Goal: Transaction & Acquisition: Obtain resource

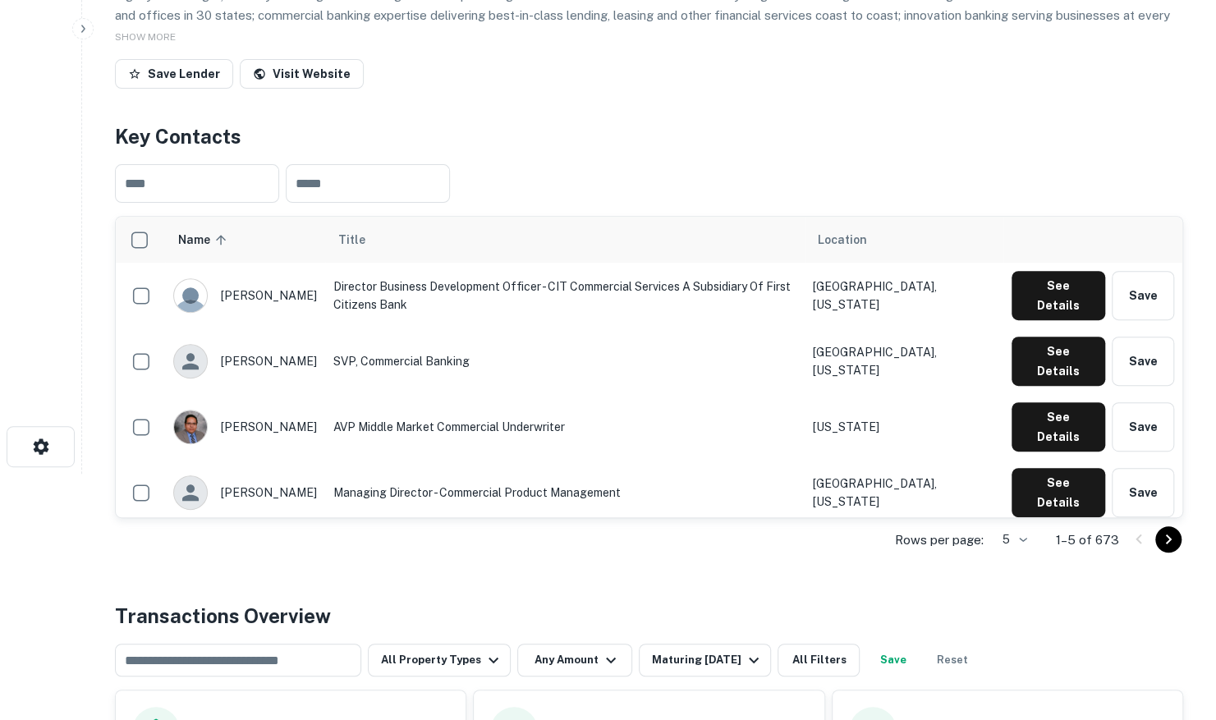
scroll to position [575, 0]
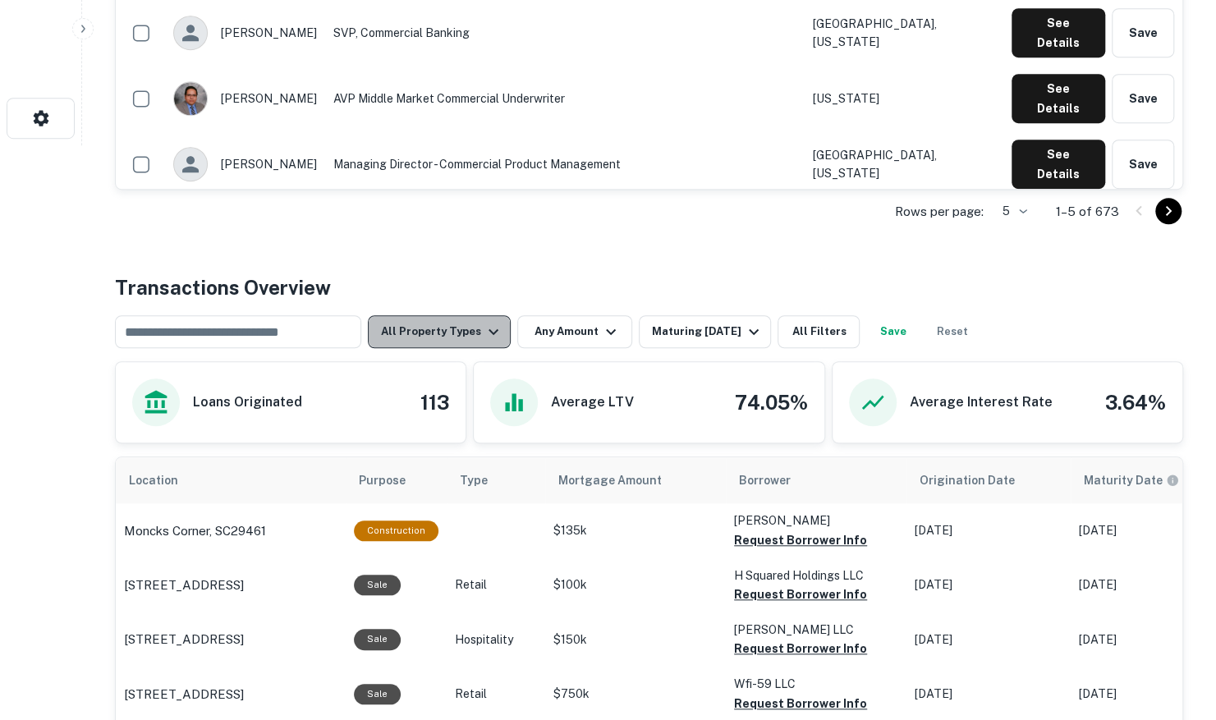
click at [464, 335] on button "All Property Types" at bounding box center [439, 331] width 143 height 33
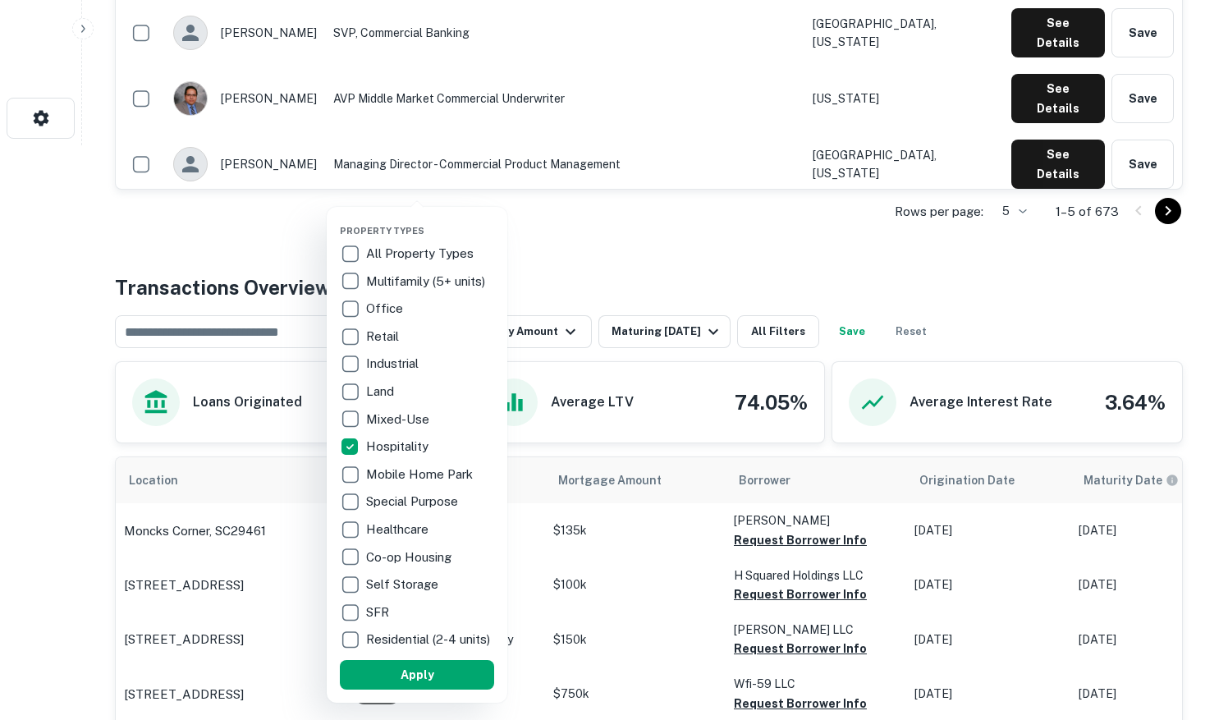
click at [408, 685] on button "Apply" at bounding box center [417, 675] width 154 height 30
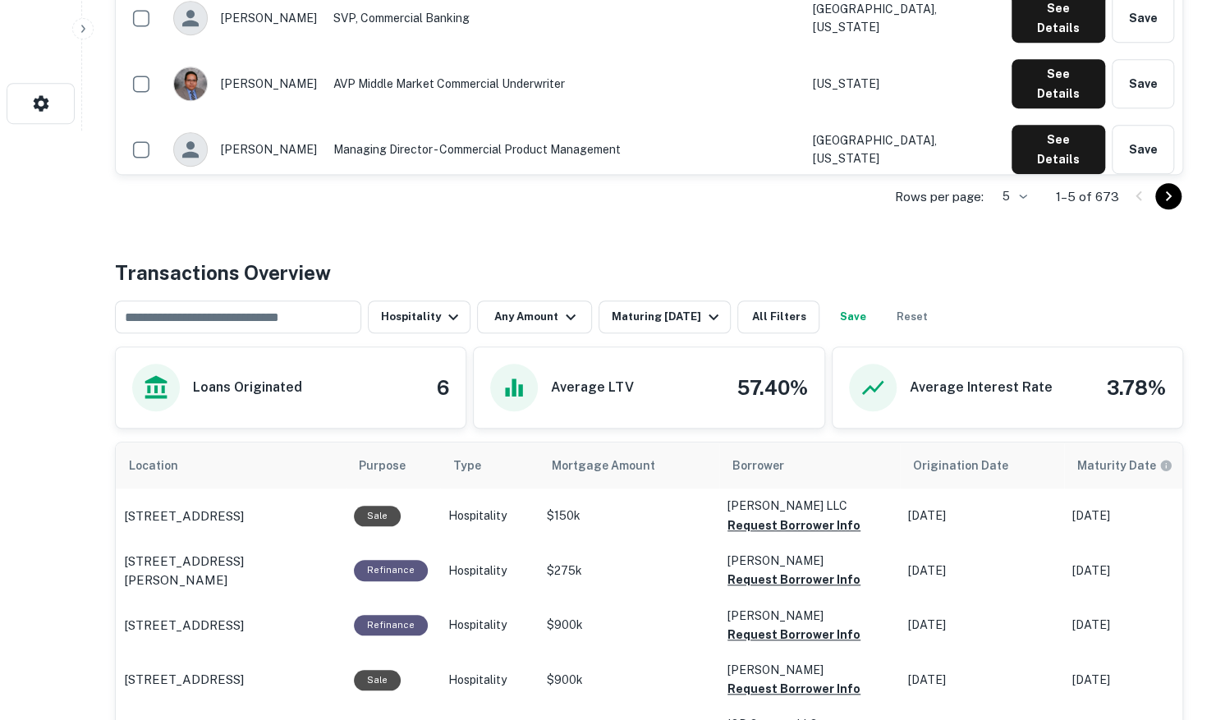
scroll to position [551, 0]
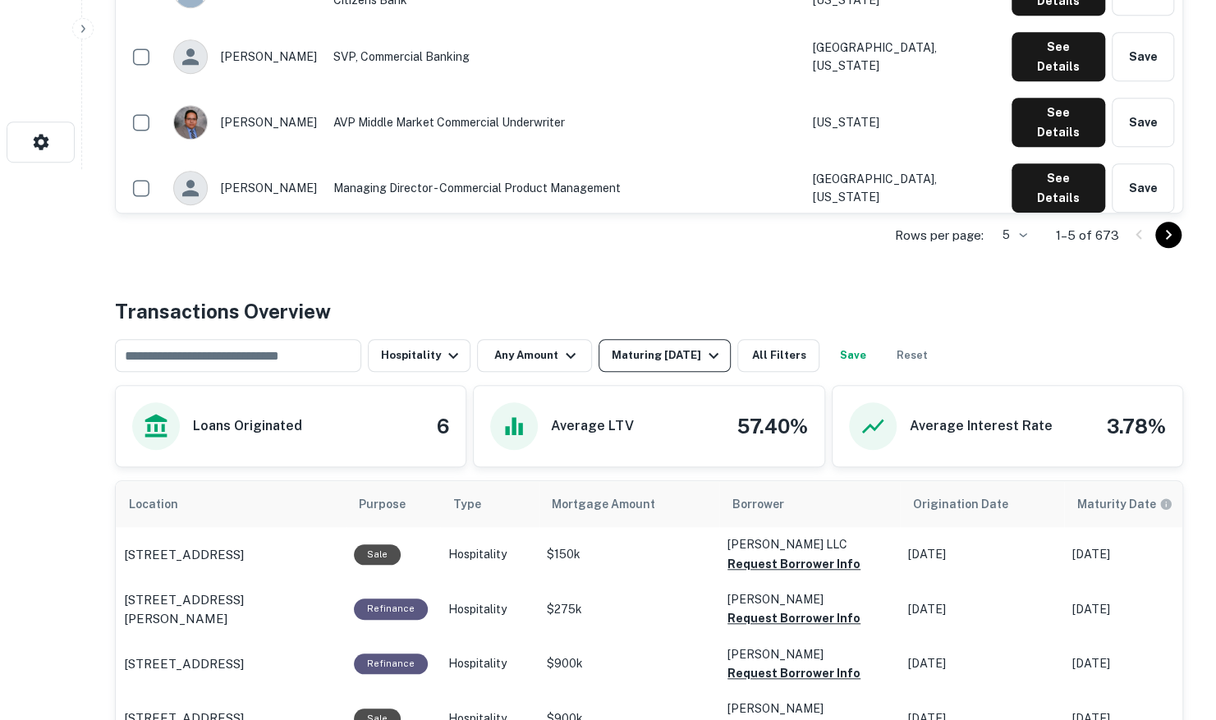
click at [669, 358] on div "Maturing [DATE]" at bounding box center [668, 356] width 112 height 20
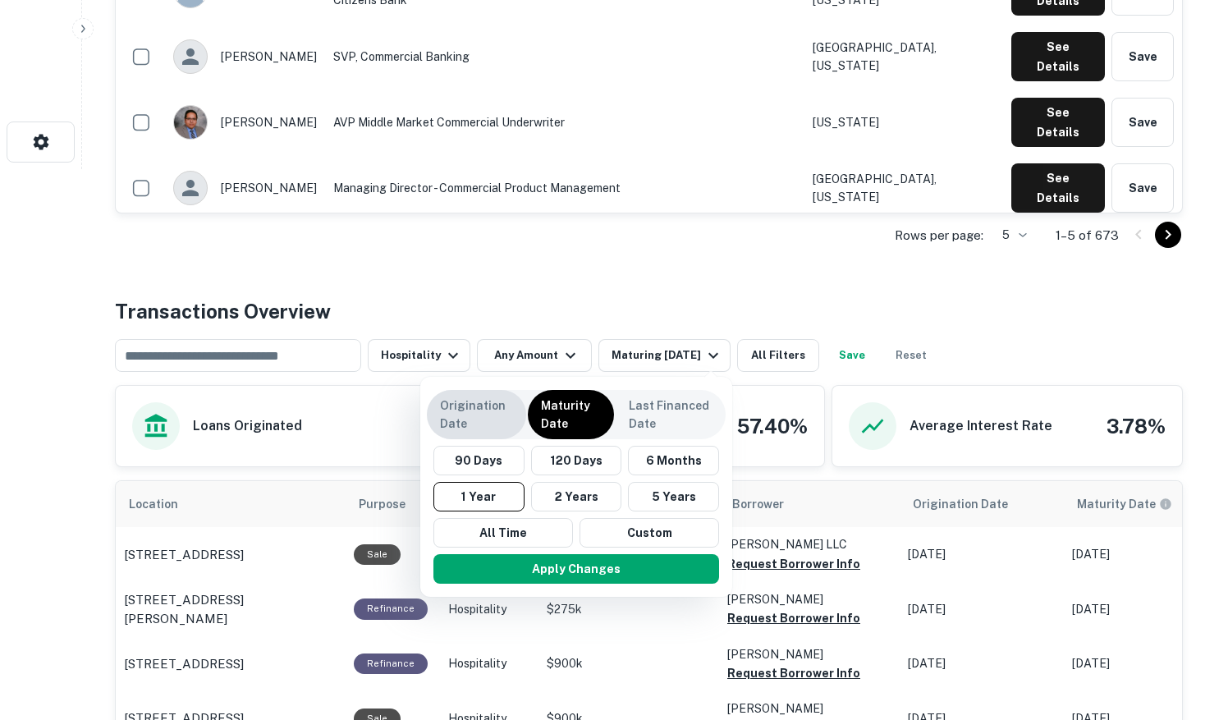
click at [462, 415] on p "Origination Date" at bounding box center [476, 415] width 73 height 36
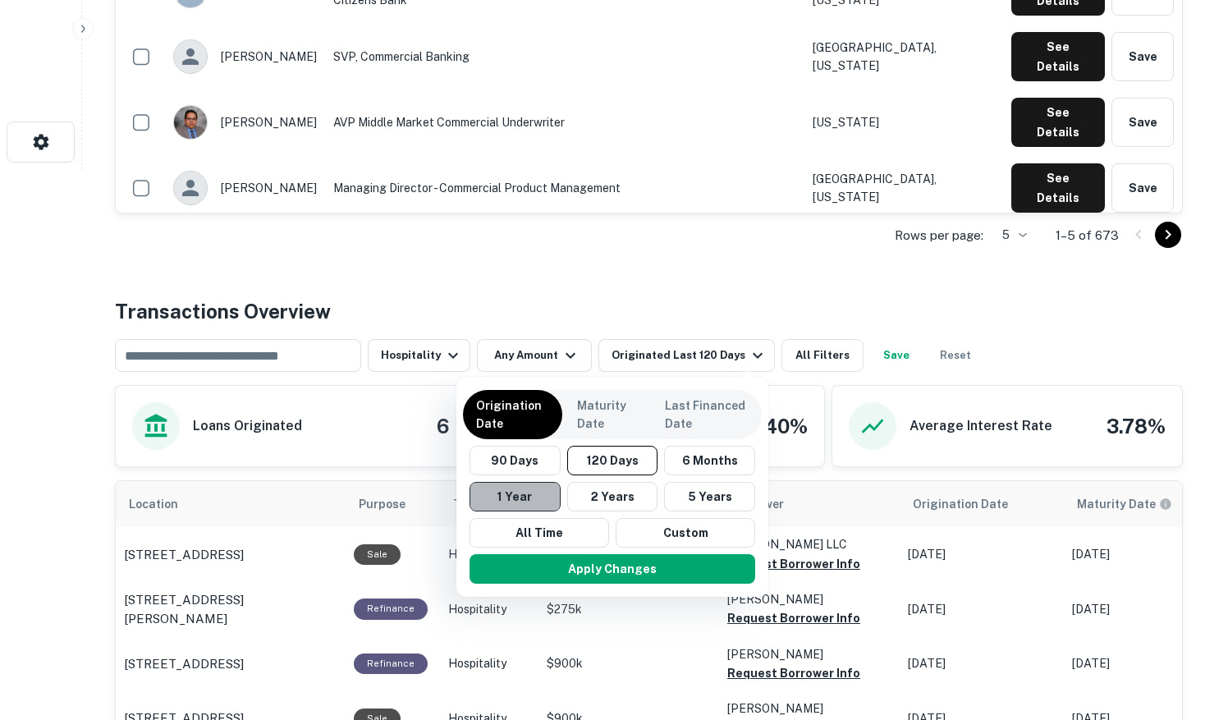
click at [535, 489] on button "1 Year" at bounding box center [515, 497] width 91 height 30
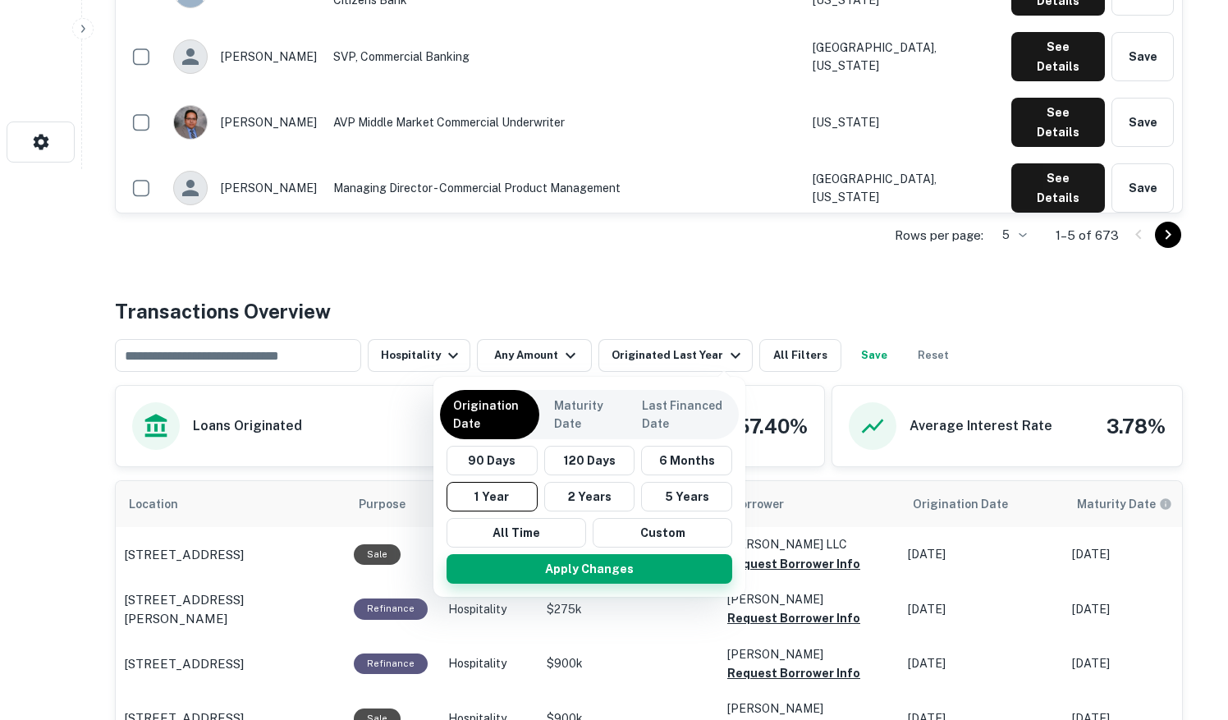
click at [607, 571] on button "Apply Changes" at bounding box center [590, 569] width 286 height 30
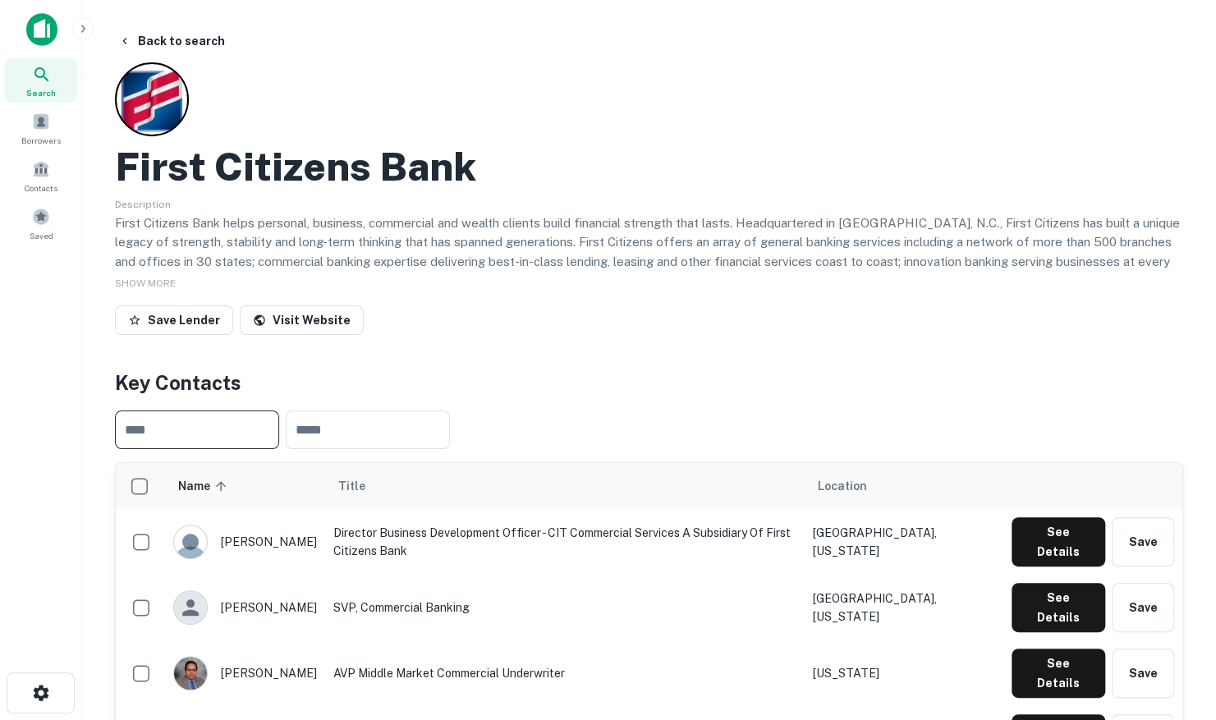
click at [167, 428] on input "text" at bounding box center [197, 430] width 164 height 39
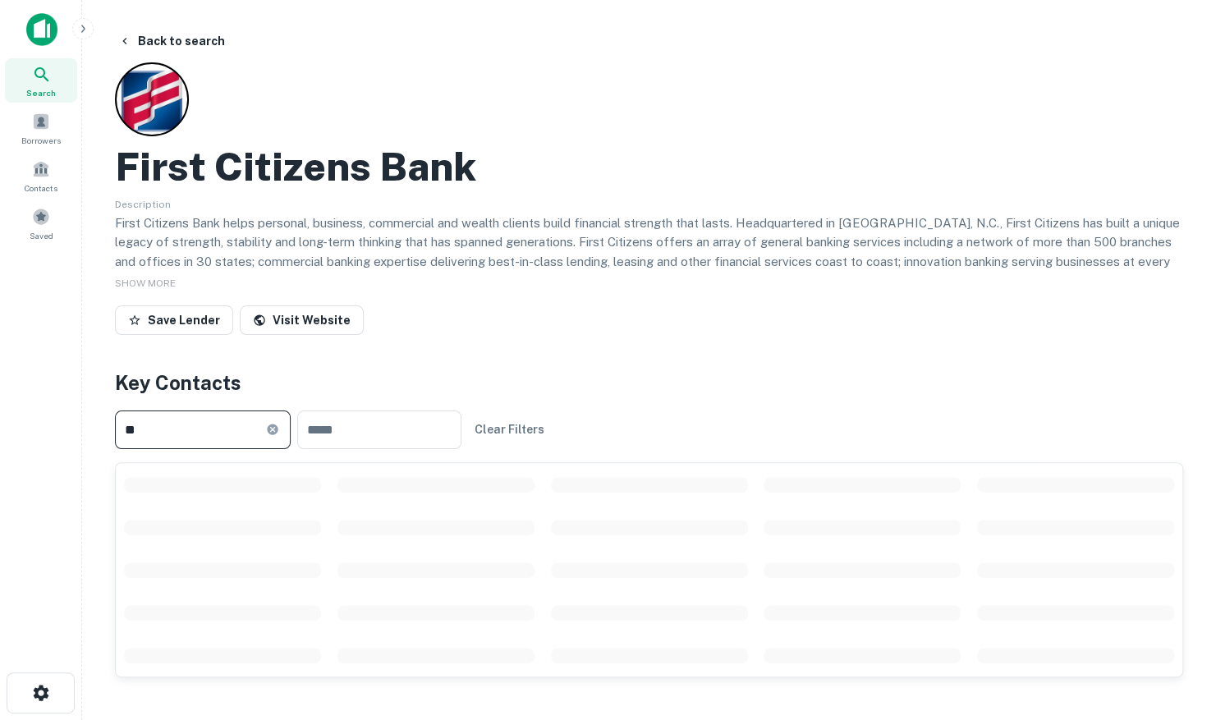
type input "*"
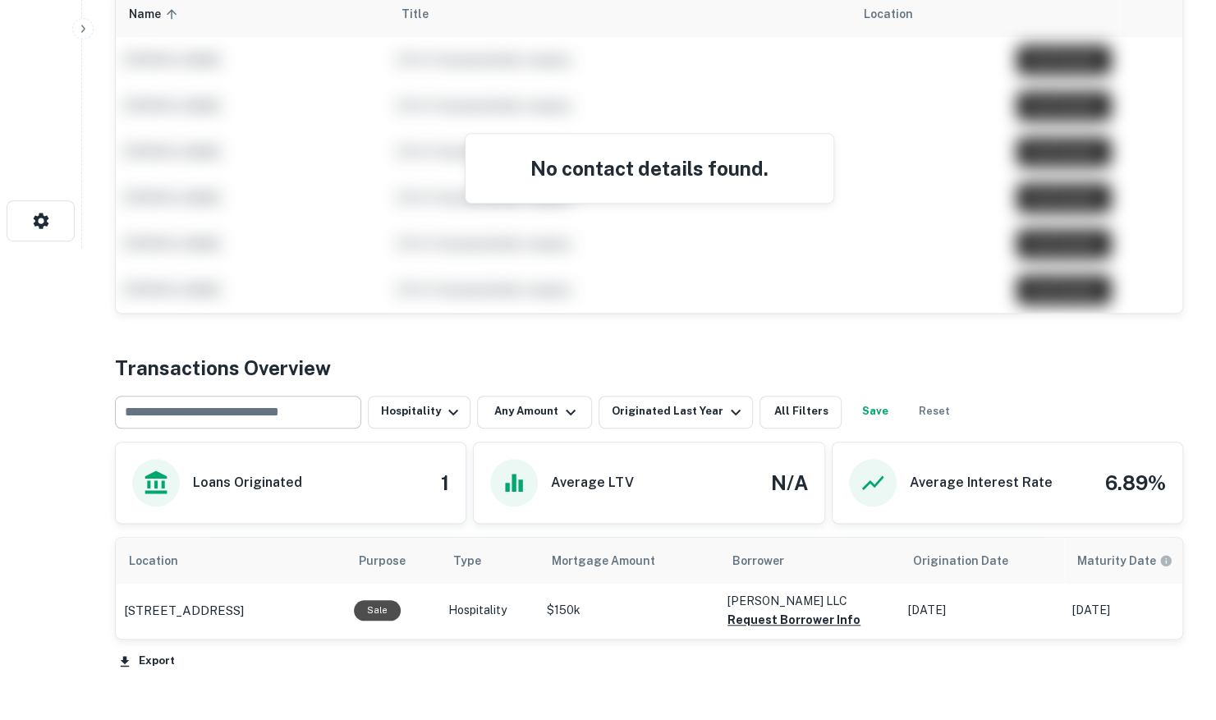
scroll to position [551, 0]
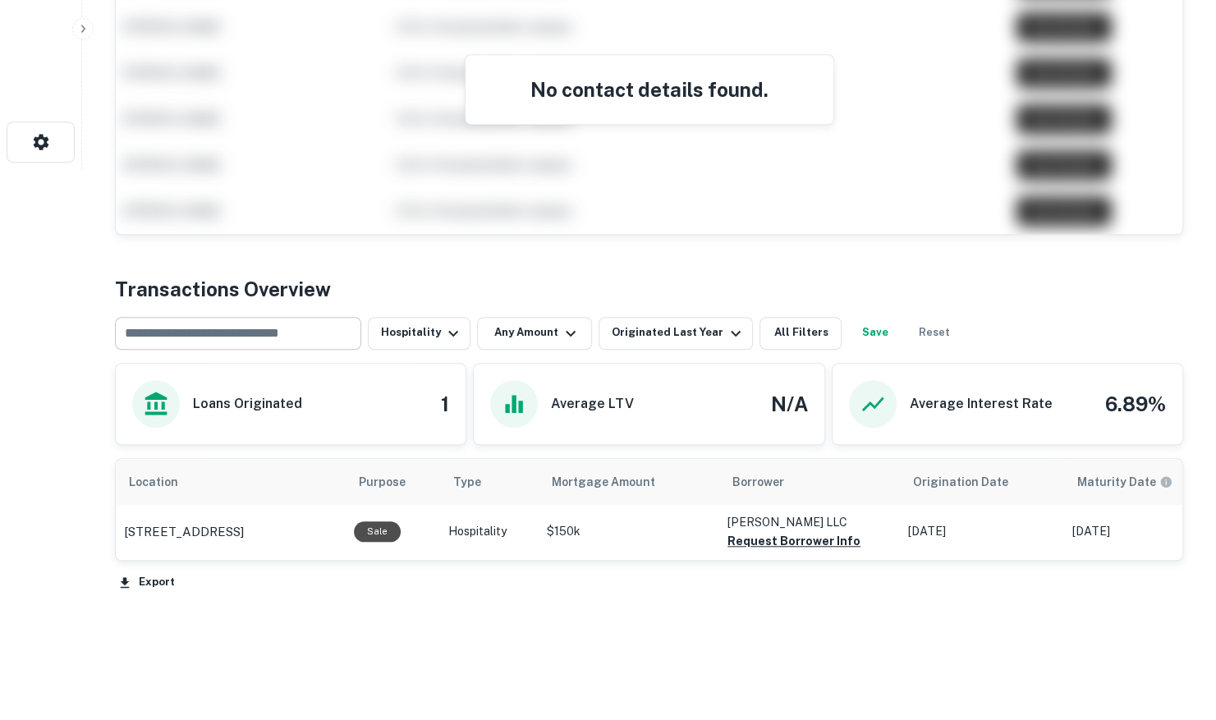
type input "**********"
click at [228, 304] on div "​ Hospitality Any Amount Originated Last Year All Filters Save Reset" at bounding box center [649, 327] width 1068 height 46
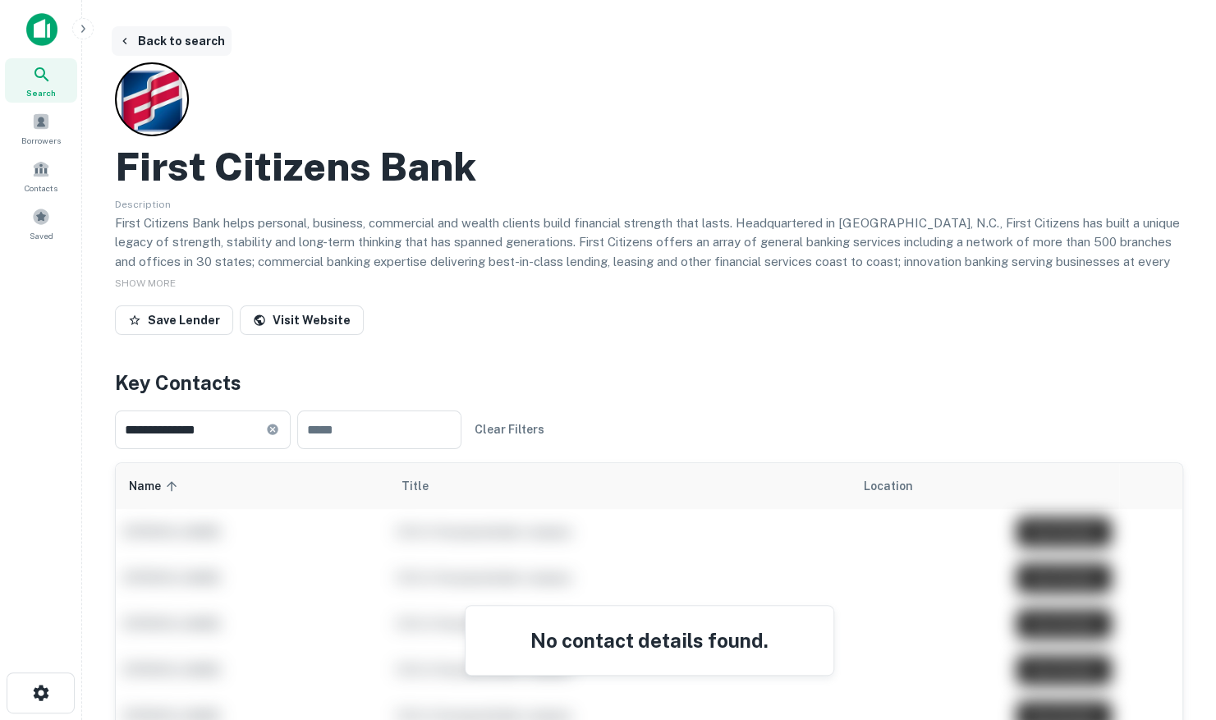
click at [149, 35] on button "Back to search" at bounding box center [172, 41] width 120 height 30
click at [172, 36] on button "Back to search" at bounding box center [172, 41] width 120 height 30
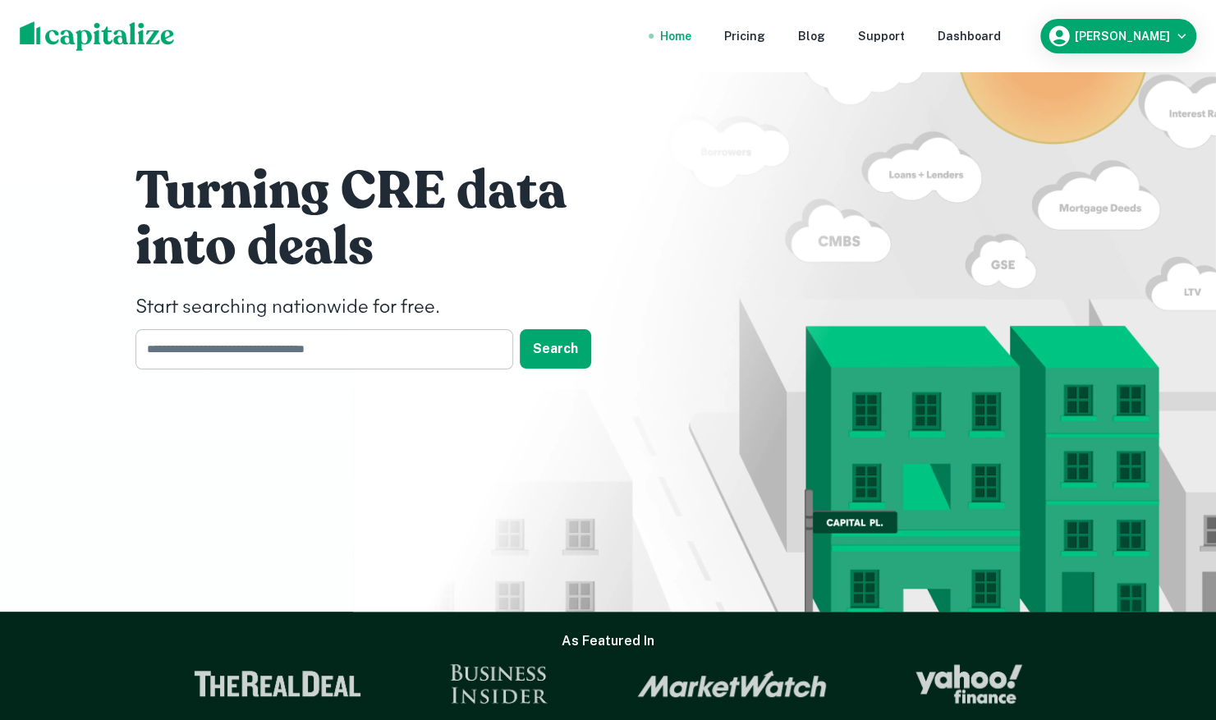
click at [327, 354] on input "text" at bounding box center [318, 349] width 366 height 40
type input "**********"
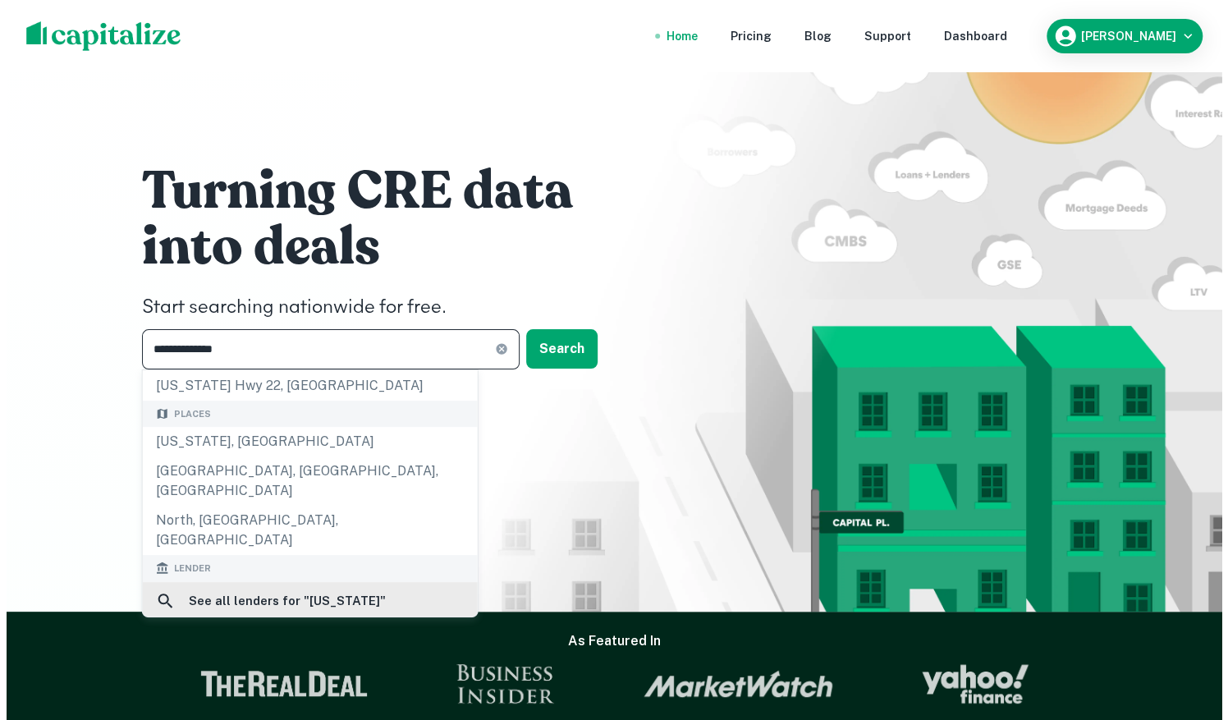
scroll to position [82, 0]
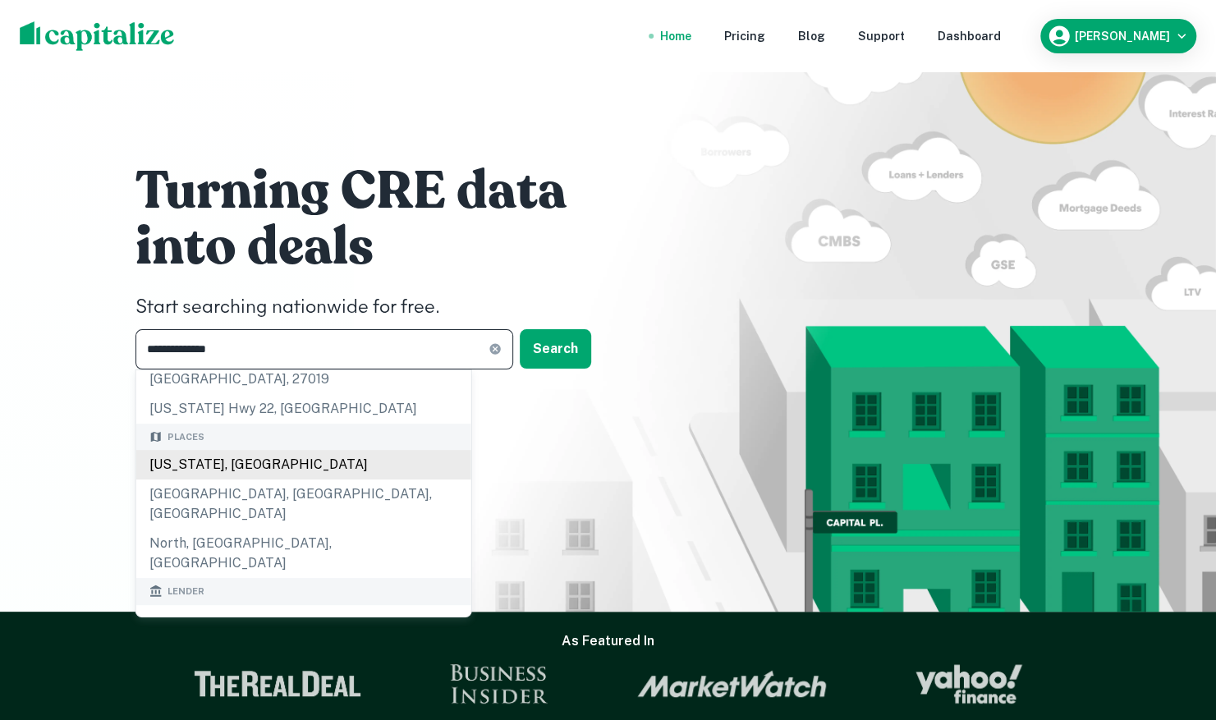
click at [264, 473] on div "[US_STATE], [GEOGRAPHIC_DATA]" at bounding box center [303, 465] width 335 height 30
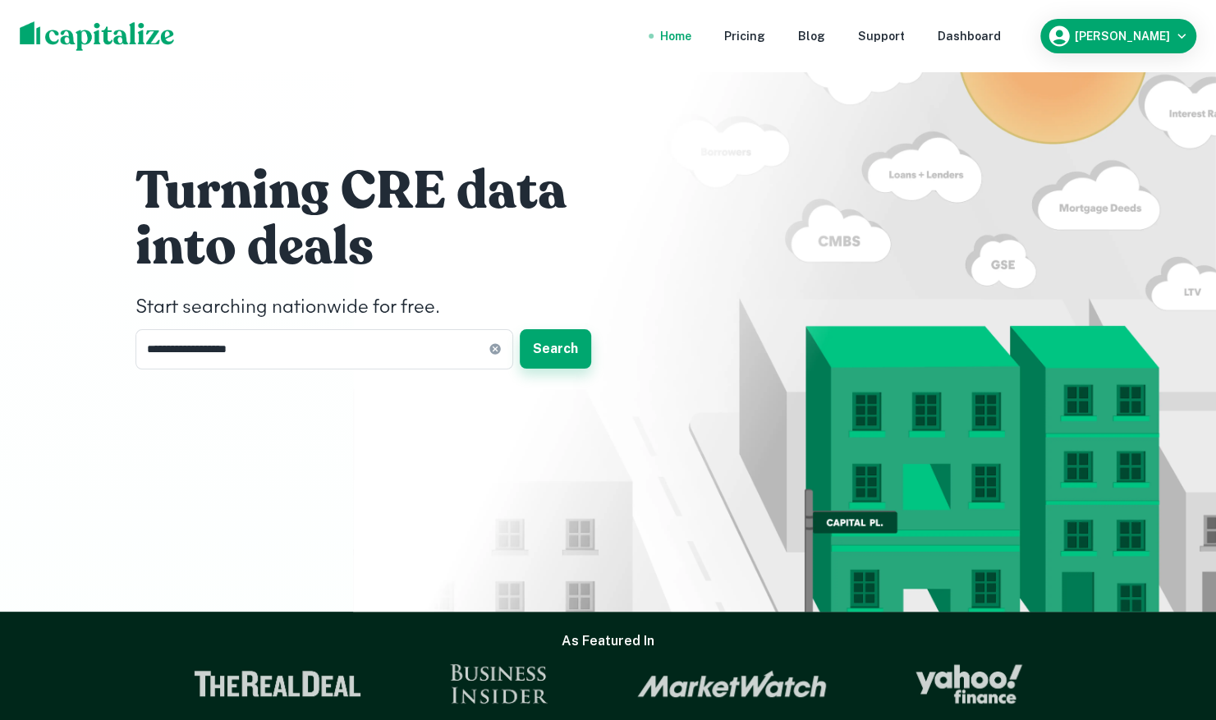
click at [568, 349] on button "Search" at bounding box center [555, 348] width 71 height 39
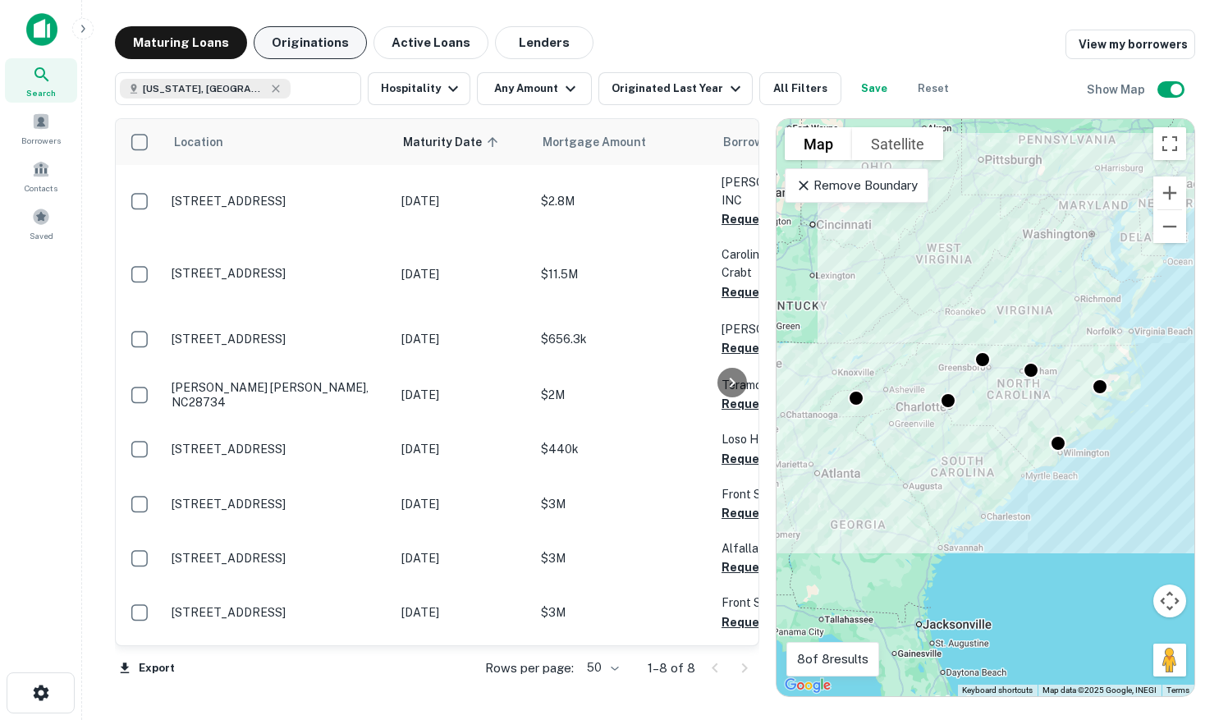
click at [287, 48] on button "Originations" at bounding box center [310, 42] width 113 height 33
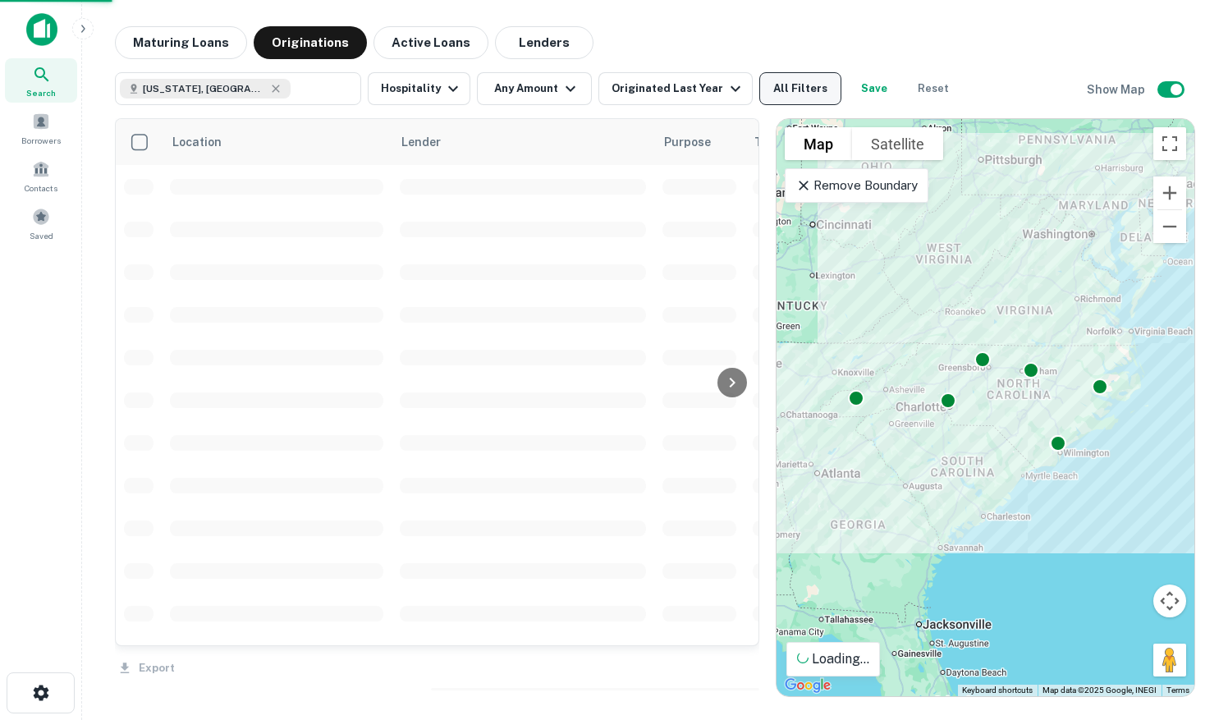
click at [777, 90] on button "All Filters" at bounding box center [801, 88] width 82 height 33
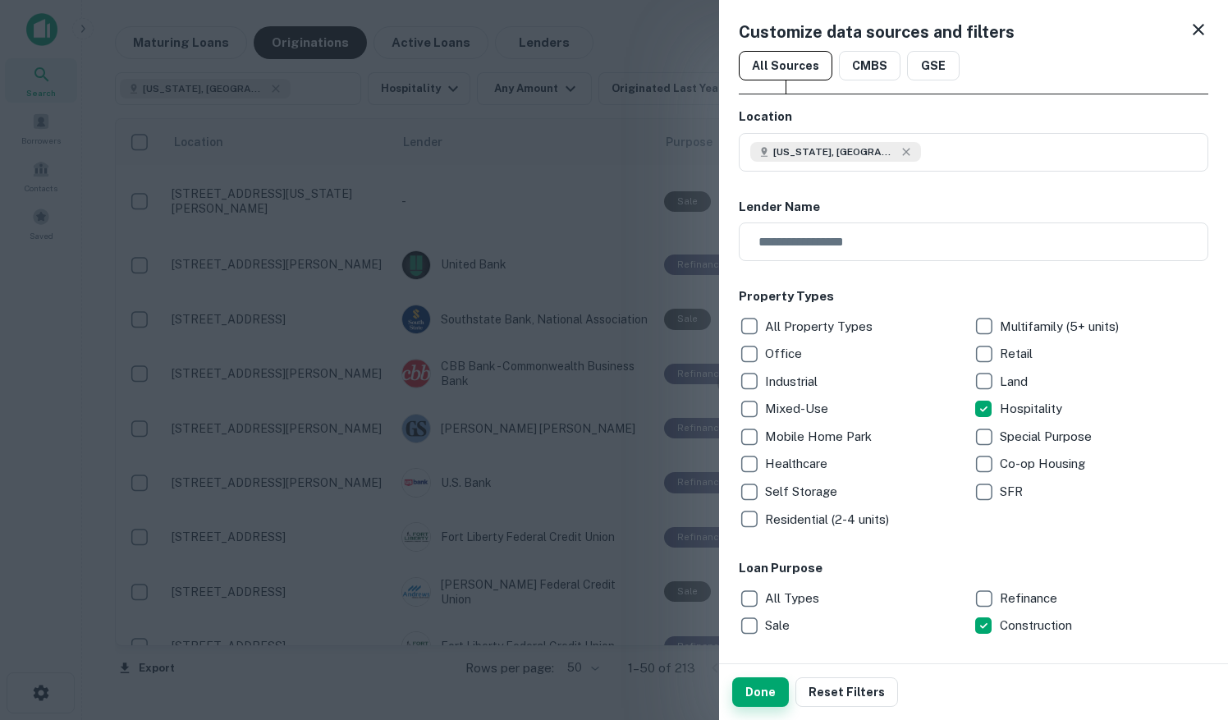
click at [765, 688] on button "Done" at bounding box center [760, 692] width 57 height 30
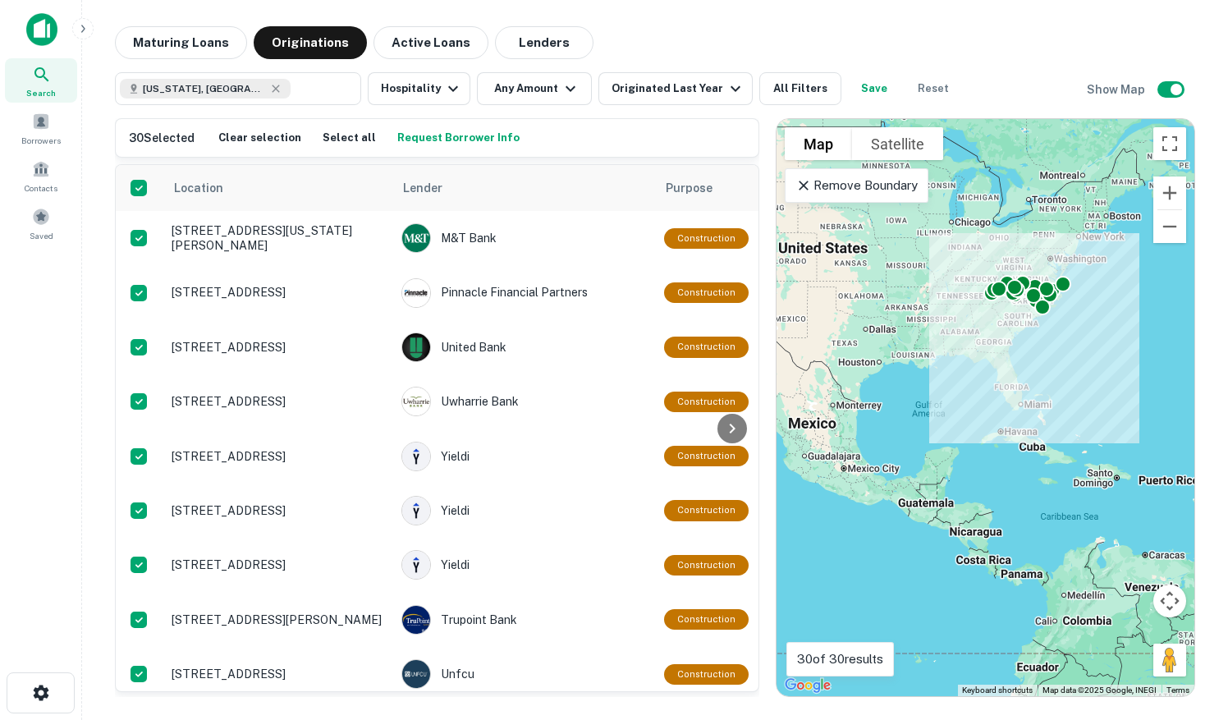
click at [833, 39] on div "Maturing Loans Originations Active Loans Lenders" at bounding box center [655, 42] width 1081 height 33
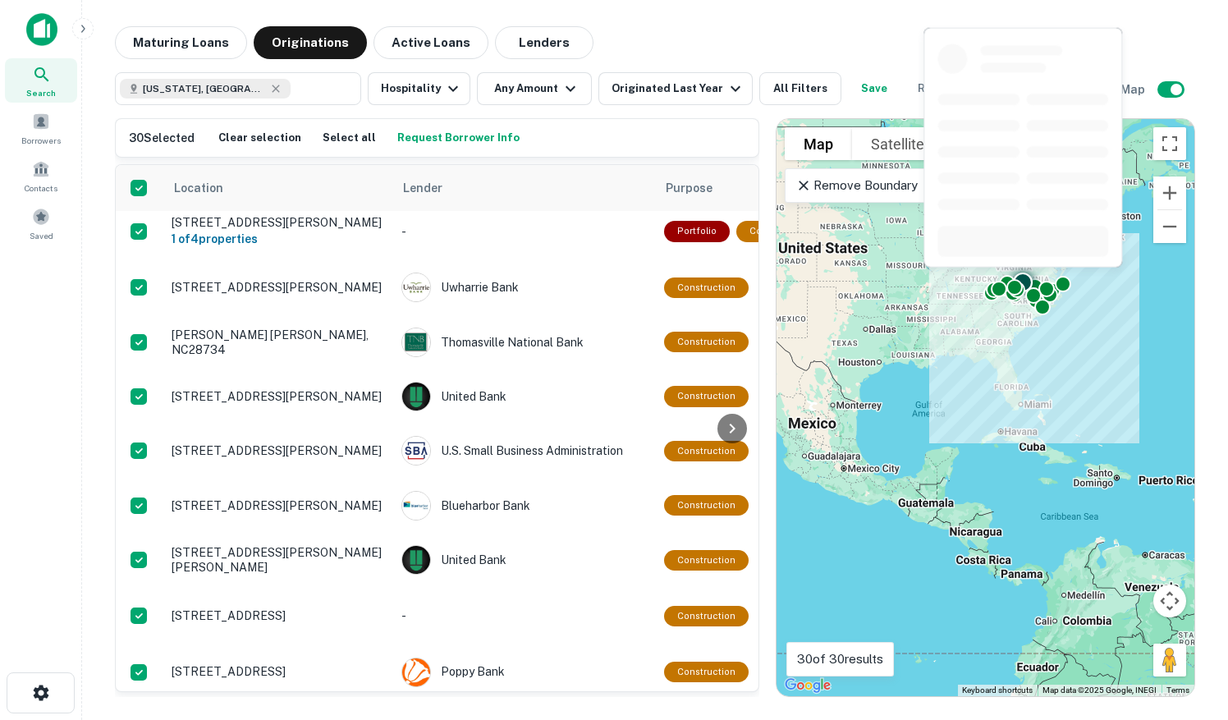
scroll to position [1212, 0]
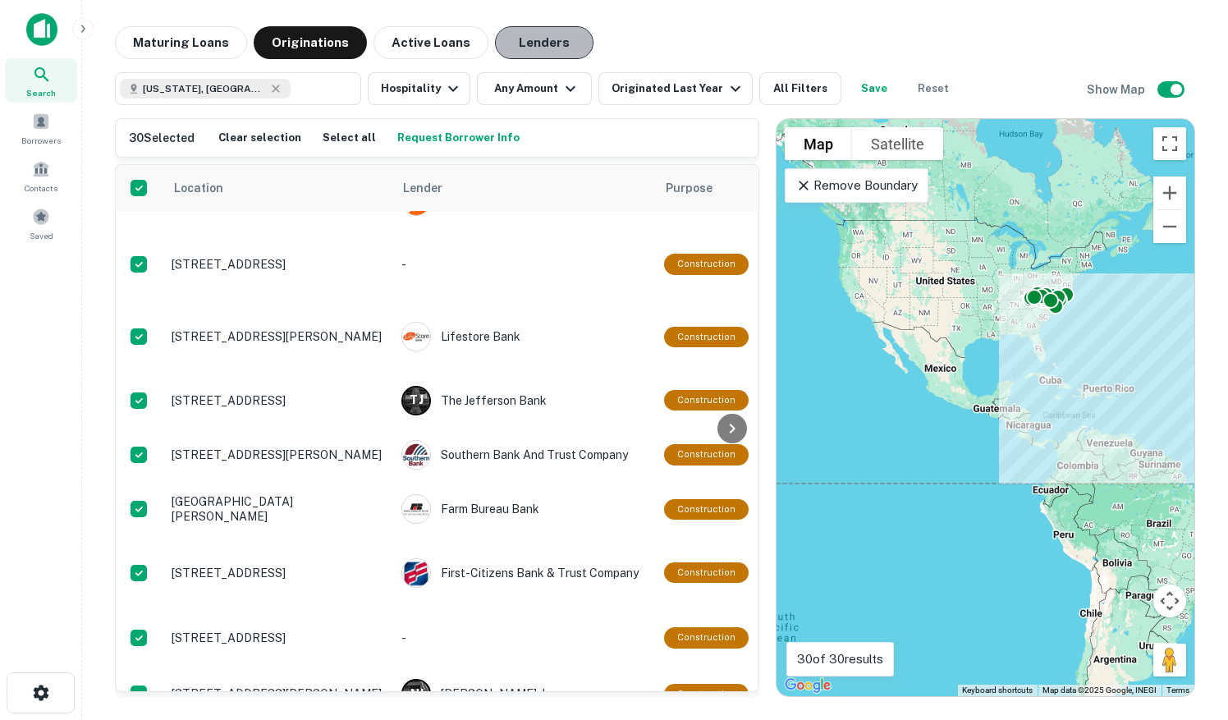
click at [512, 48] on button "Lenders" at bounding box center [544, 42] width 99 height 33
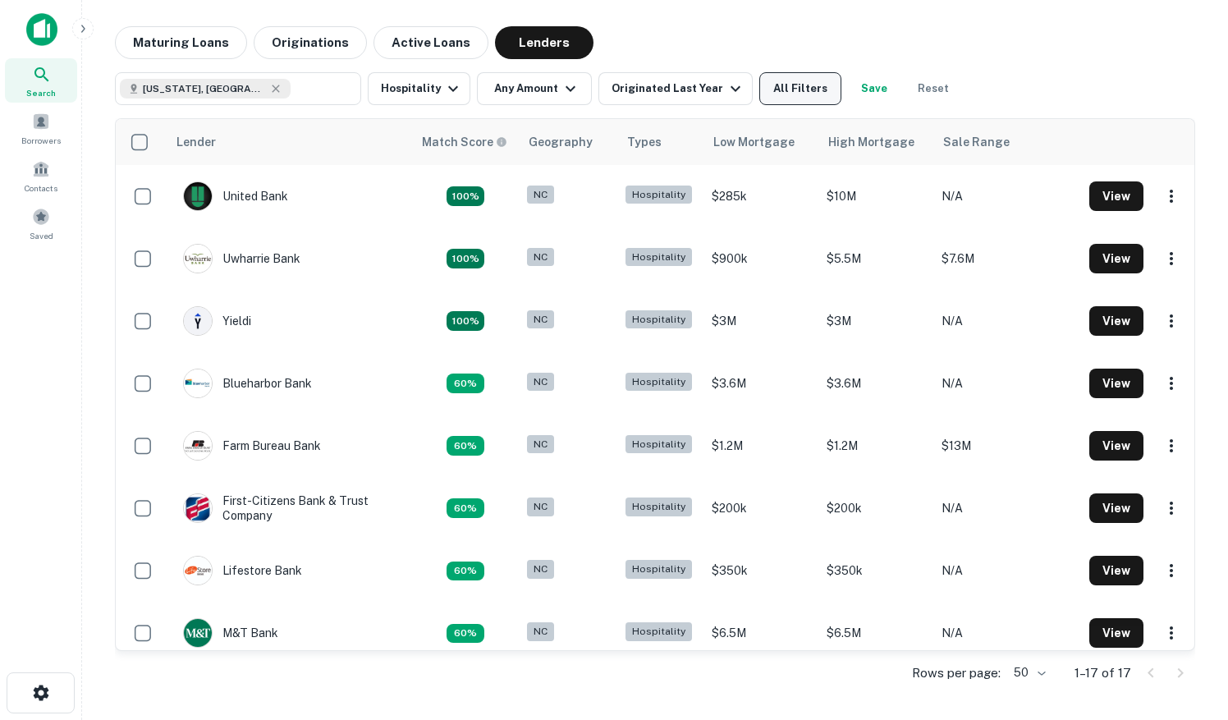
click at [770, 85] on button "All Filters" at bounding box center [801, 88] width 82 height 33
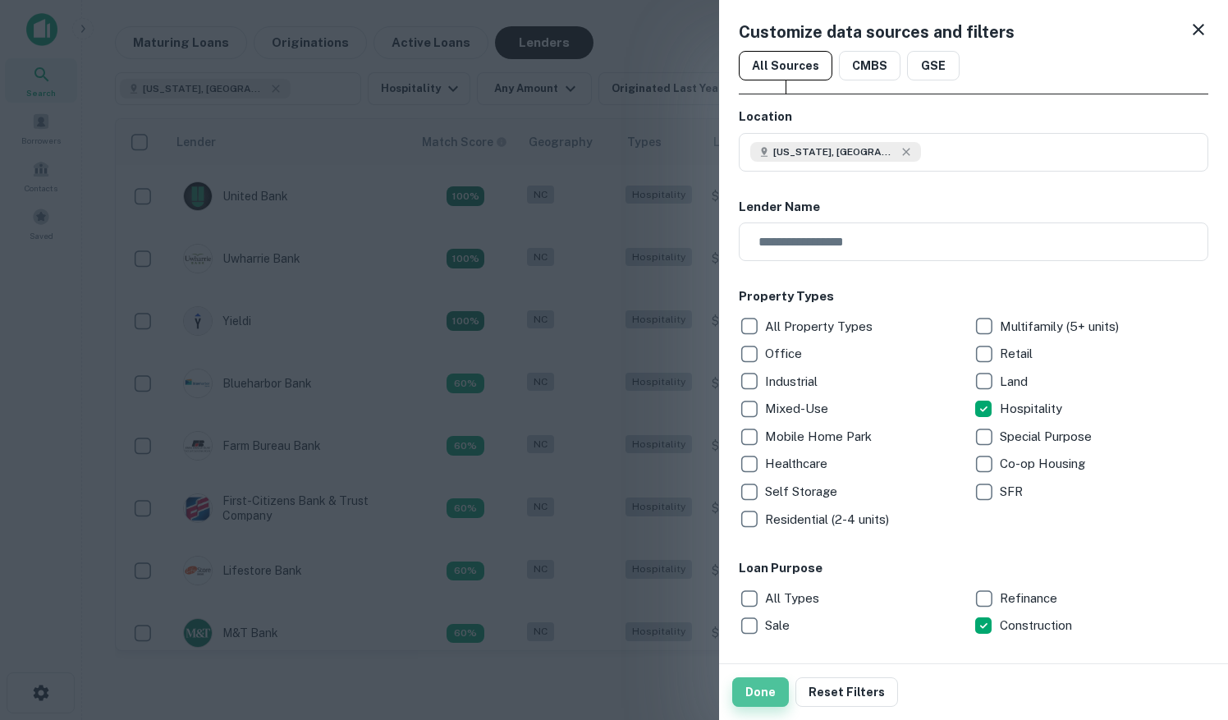
click at [769, 696] on button "Done" at bounding box center [760, 692] width 57 height 30
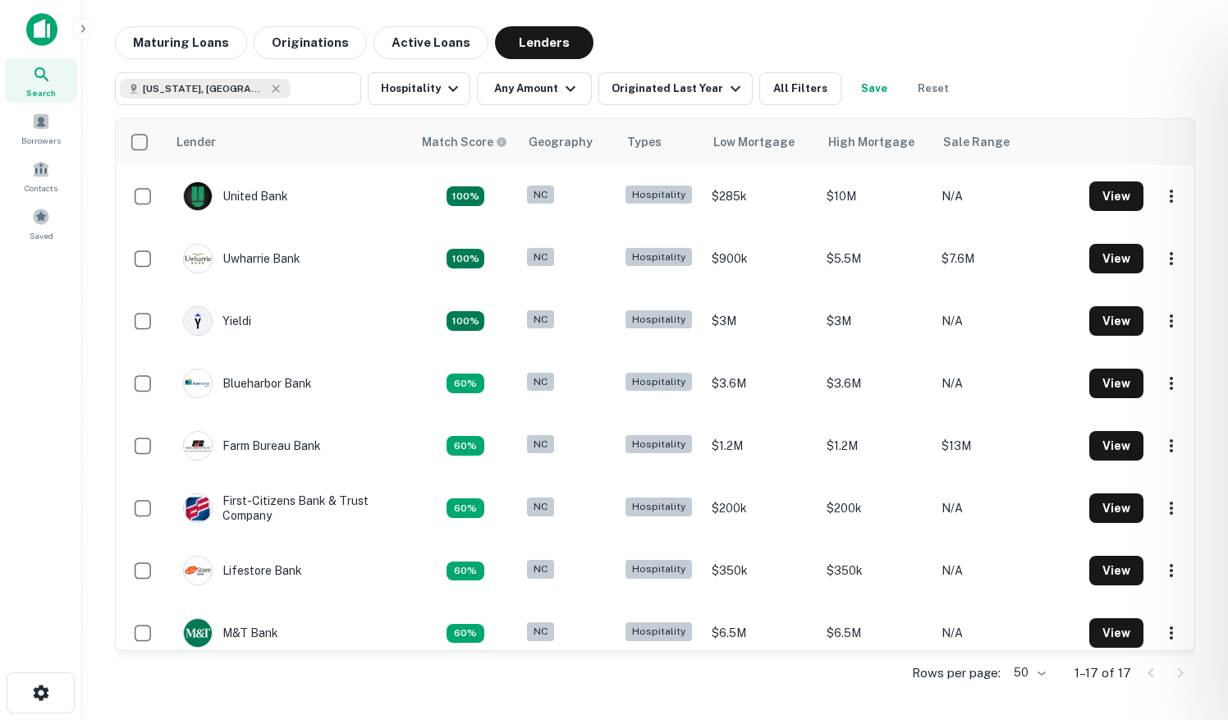
click at [133, 142] on div at bounding box center [614, 360] width 1228 height 720
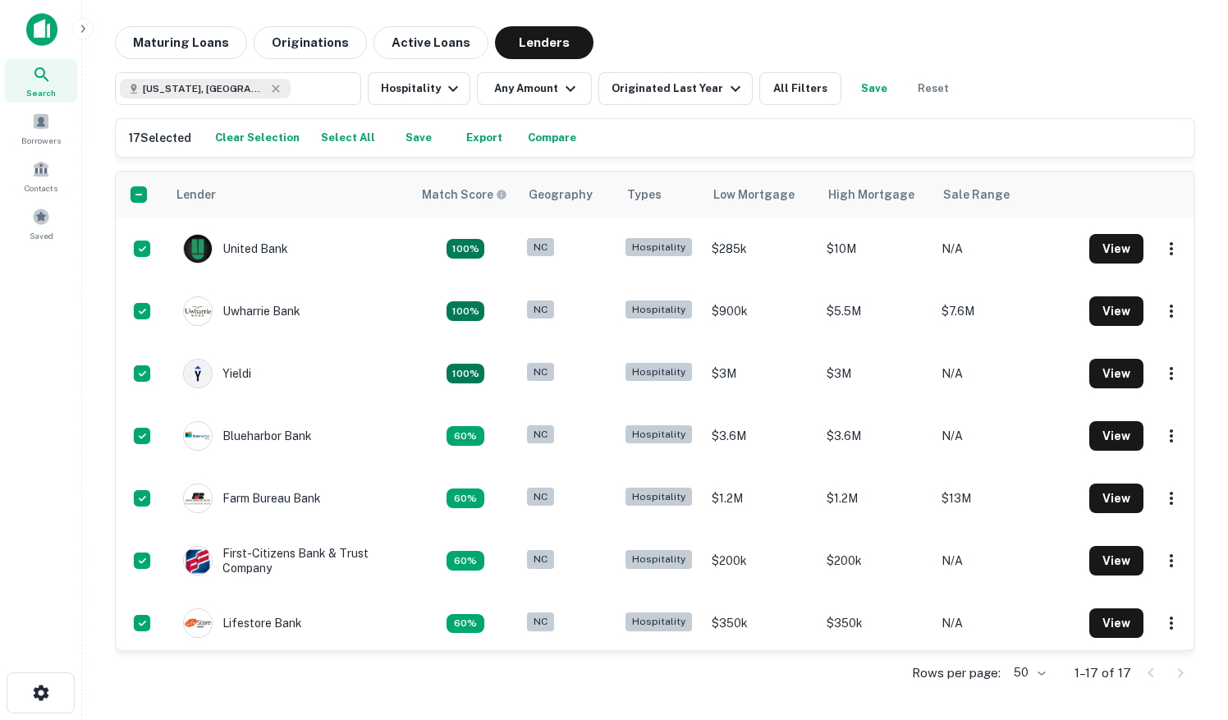
click at [458, 135] on button "Export" at bounding box center [484, 138] width 53 height 25
